Goal: Information Seeking & Learning: Learn about a topic

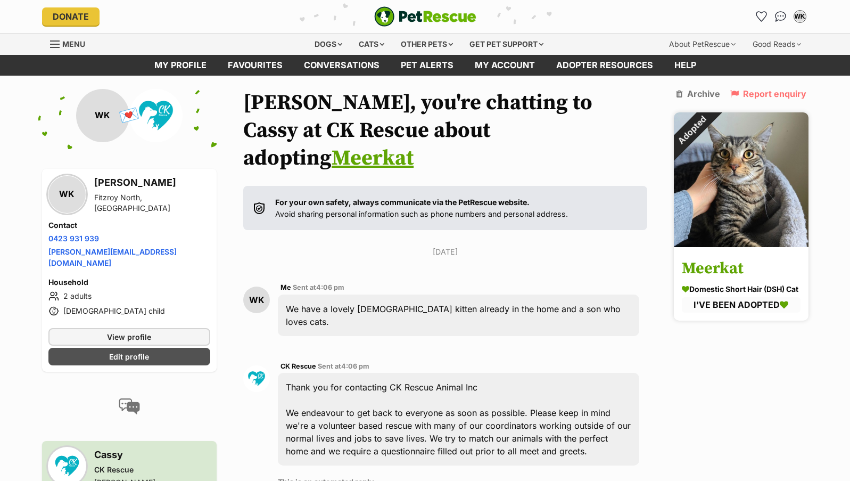
click at [731, 176] on img at bounding box center [741, 179] width 135 height 135
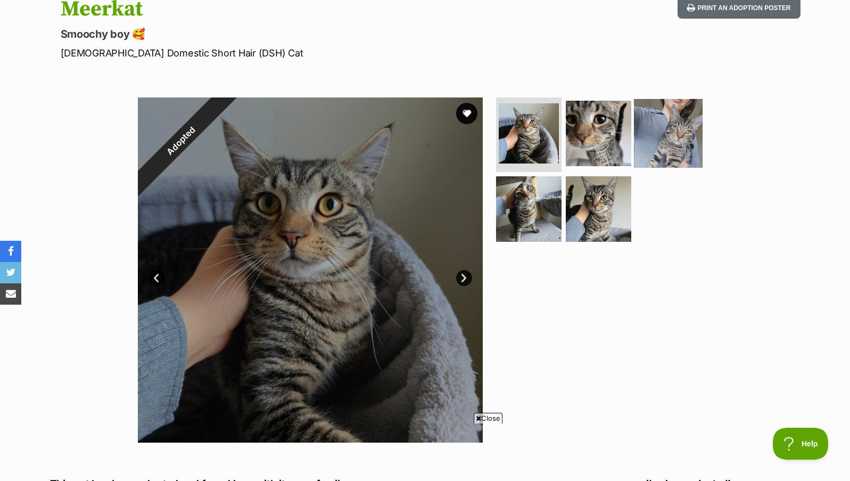
click at [663, 134] on img at bounding box center [668, 133] width 69 height 69
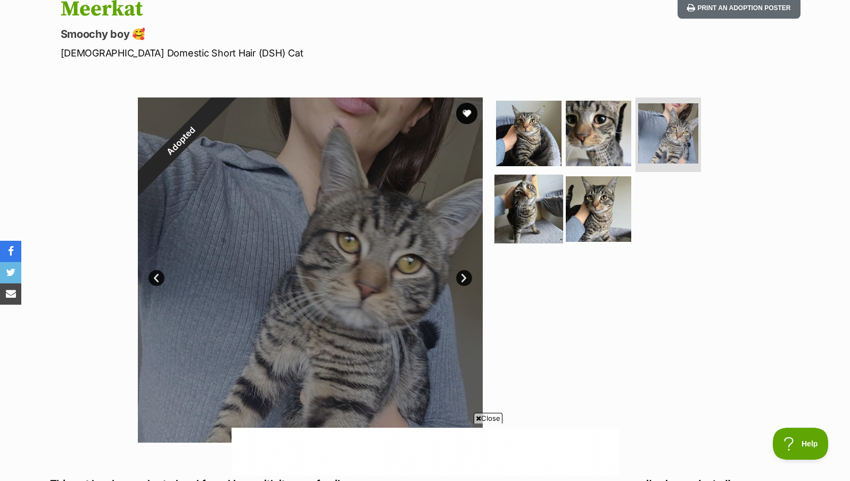
click at [529, 207] on img at bounding box center [529, 208] width 69 height 69
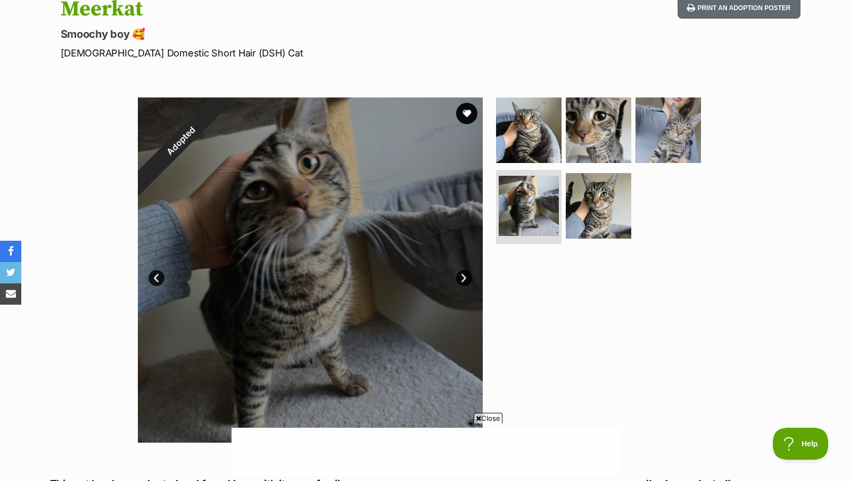
click at [162, 278] on link "Prev" at bounding box center [157, 278] width 16 height 16
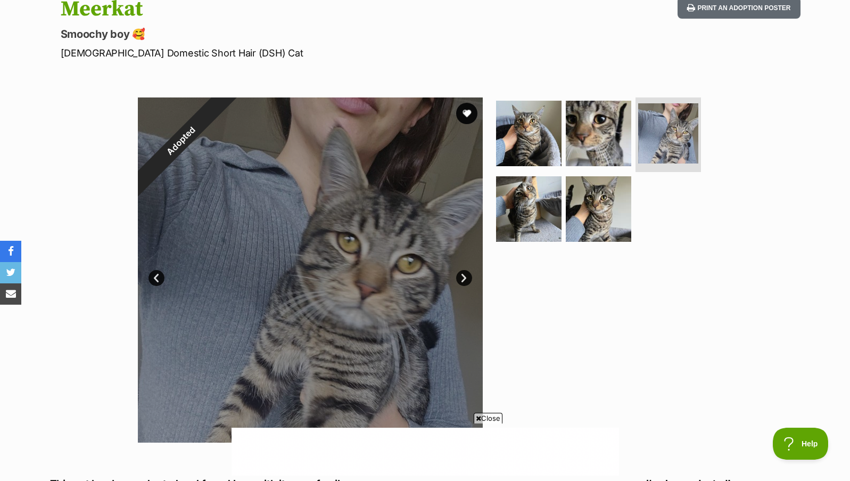
click at [465, 274] on link "Next" at bounding box center [464, 278] width 16 height 16
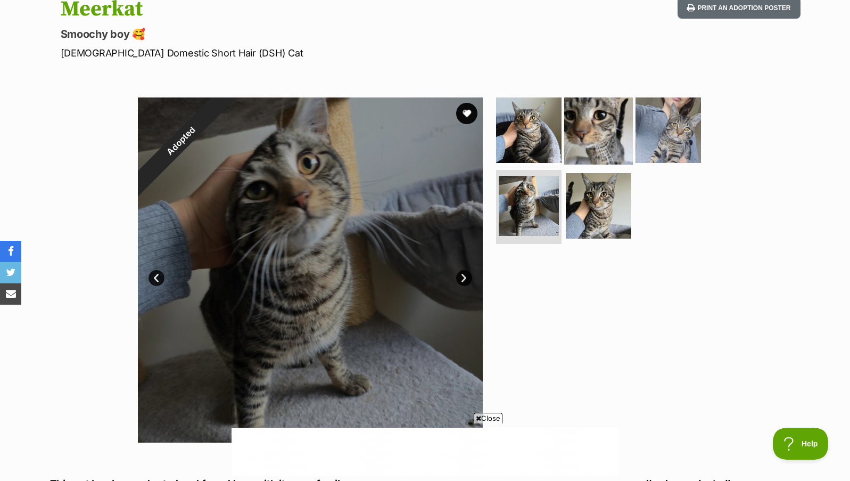
click at [594, 126] on img at bounding box center [598, 130] width 69 height 69
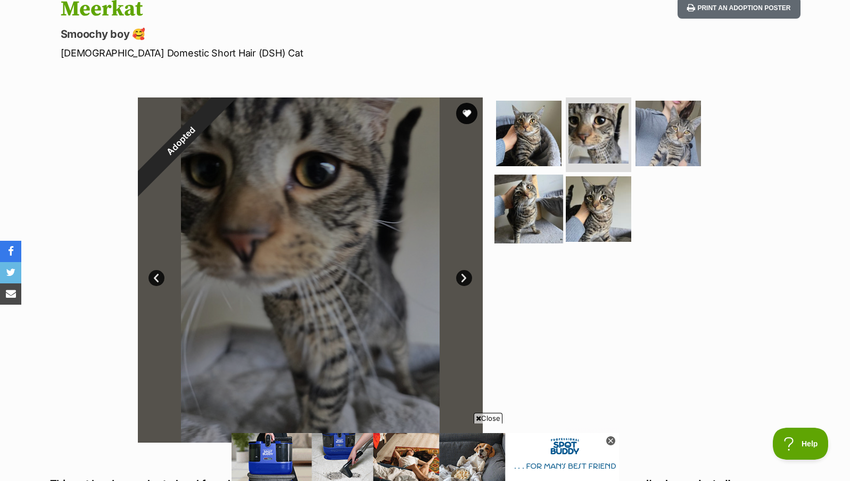
click at [517, 205] on img at bounding box center [529, 208] width 69 height 69
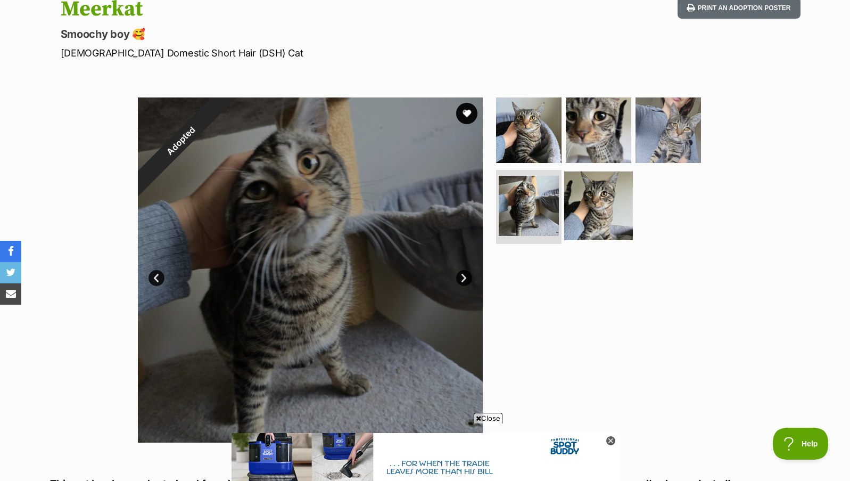
click at [609, 207] on img at bounding box center [598, 205] width 69 height 69
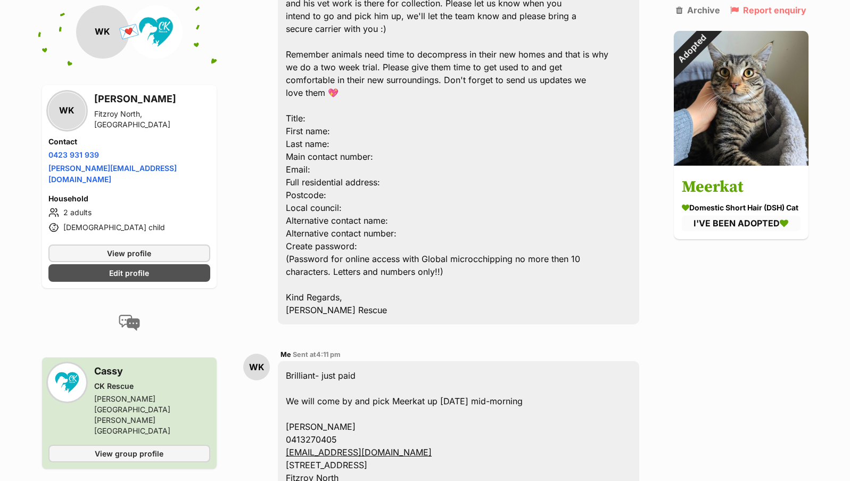
scroll to position [2912, 0]
